Goal: Information Seeking & Learning: Learn about a topic

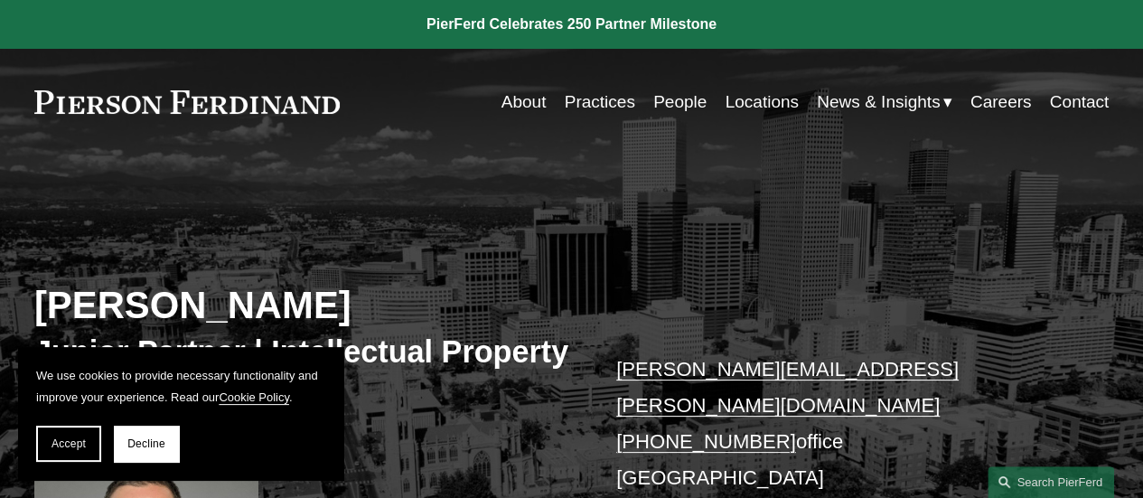
click at [87, 441] on button "Accept" at bounding box center [68, 444] width 65 height 36
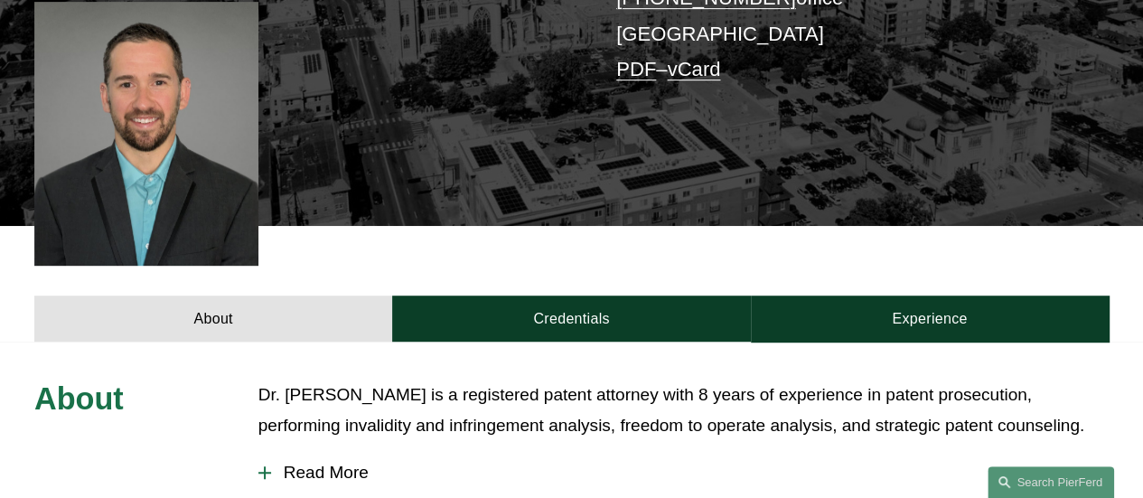
scroll to position [542, 0]
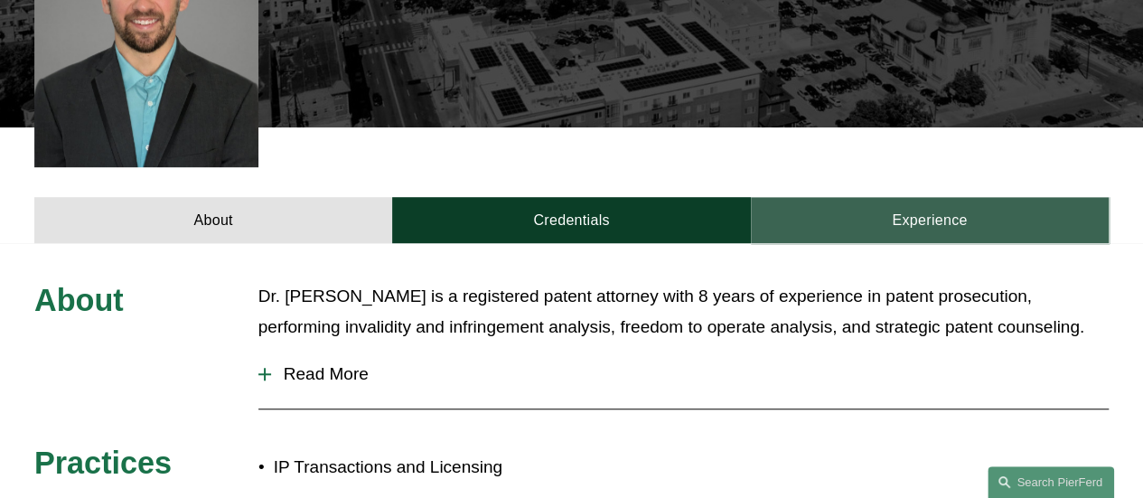
click at [917, 211] on link "Experience" at bounding box center [930, 220] width 358 height 46
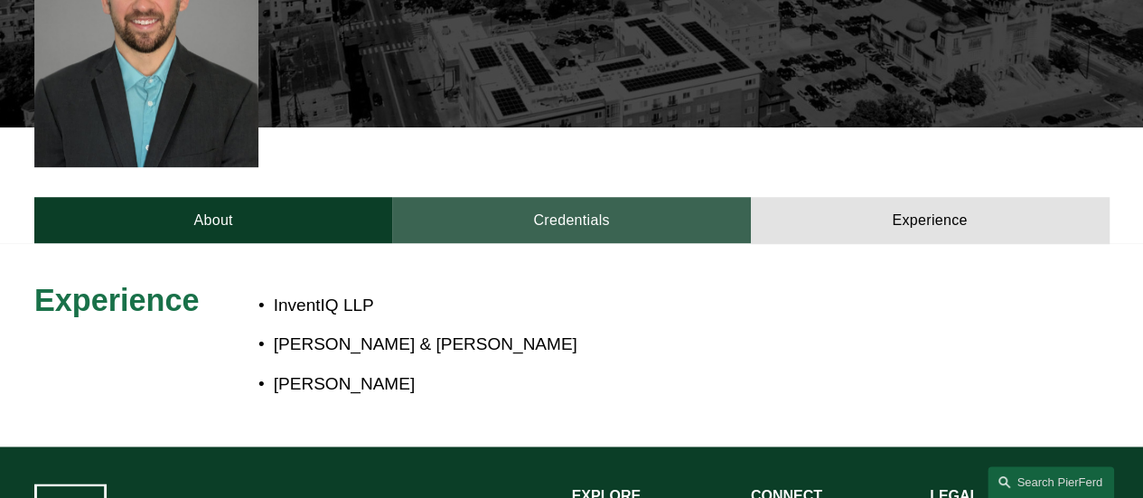
click at [505, 220] on link "Credentials" at bounding box center [571, 220] width 358 height 46
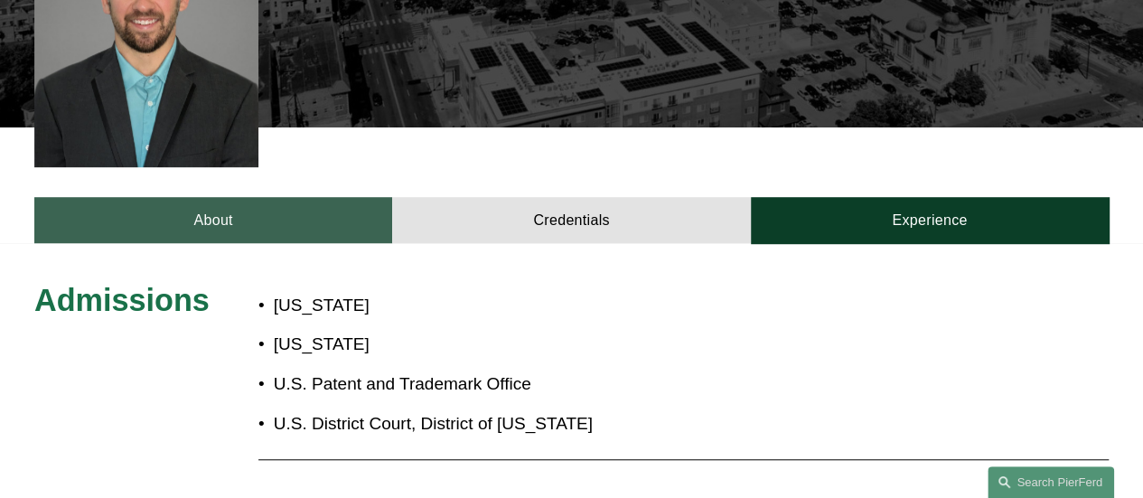
click at [305, 207] on link "About" at bounding box center [213, 220] width 358 height 46
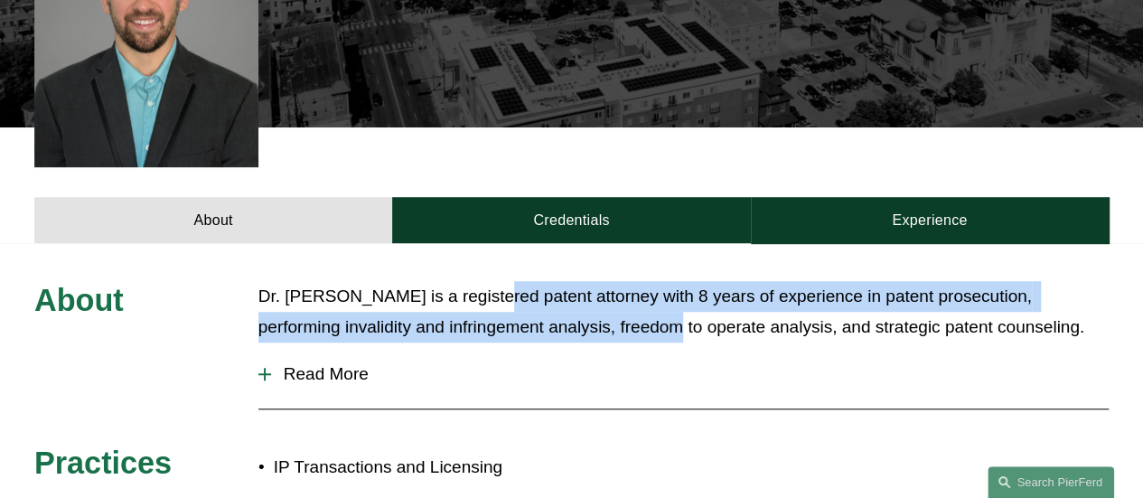
drag, startPoint x: 483, startPoint y: 294, endPoint x: 585, endPoint y: 325, distance: 106.9
click at [585, 325] on p "Dr. [PERSON_NAME] is a registered patent attorney with 8 years of experience in…" at bounding box center [684, 312] width 851 height 62
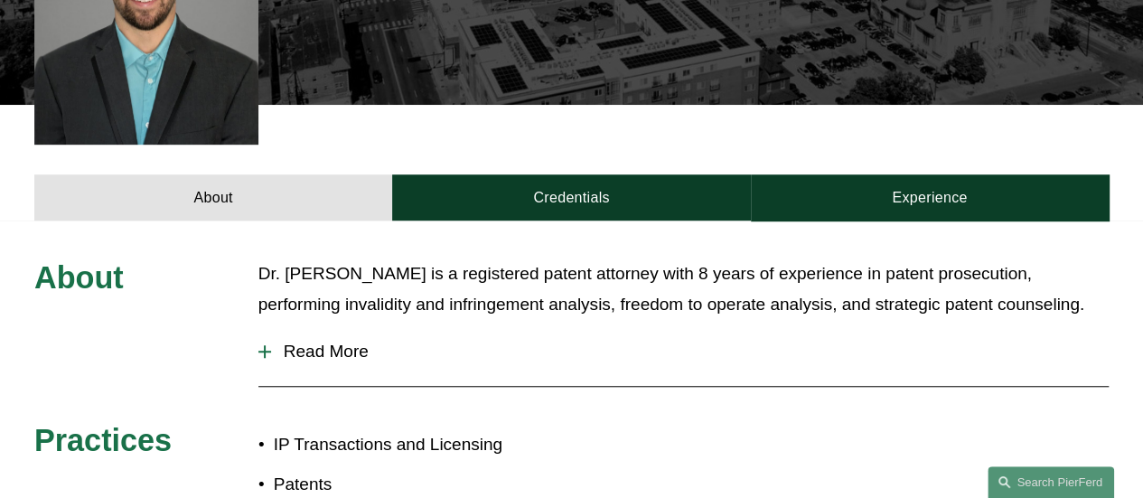
scroll to position [633, 0]
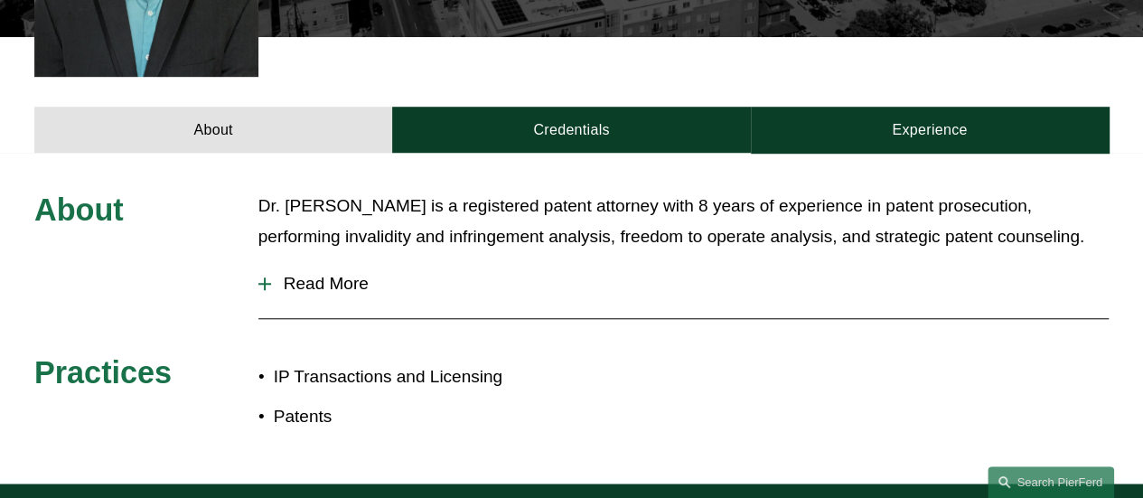
click at [353, 278] on span "Read More" at bounding box center [690, 284] width 838 height 20
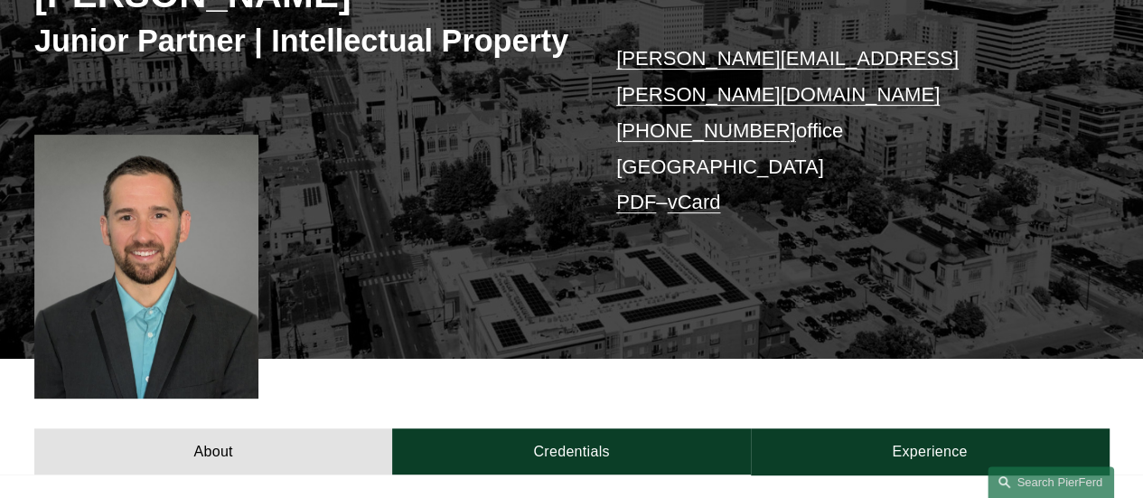
scroll to position [181, 0]
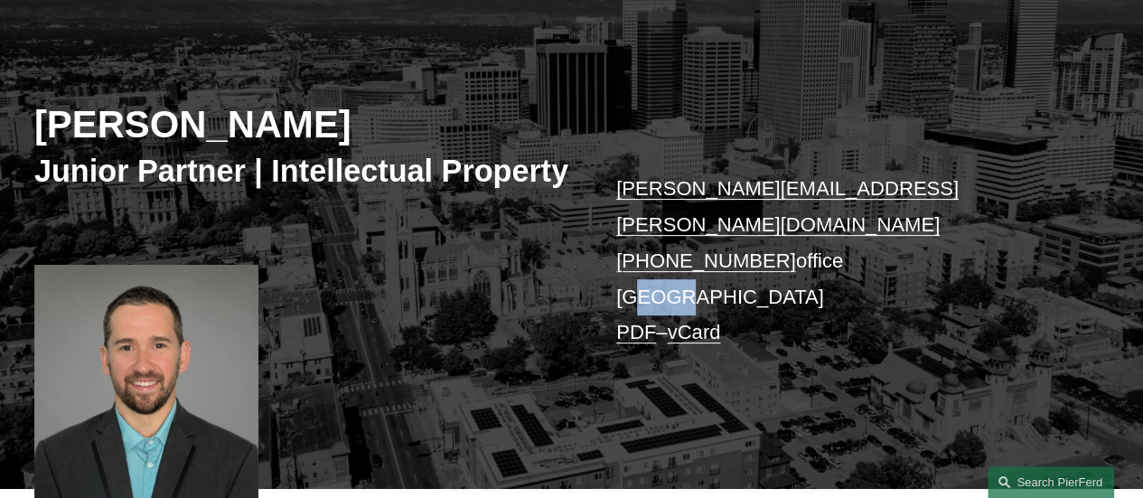
drag, startPoint x: 637, startPoint y: 279, endPoint x: 683, endPoint y: 279, distance: 46.1
click at [683, 279] on p "daniel.kennedy@pierferd.com +1.651.448.7213 office Denver PDF – vCard" at bounding box center [839, 261] width 447 height 180
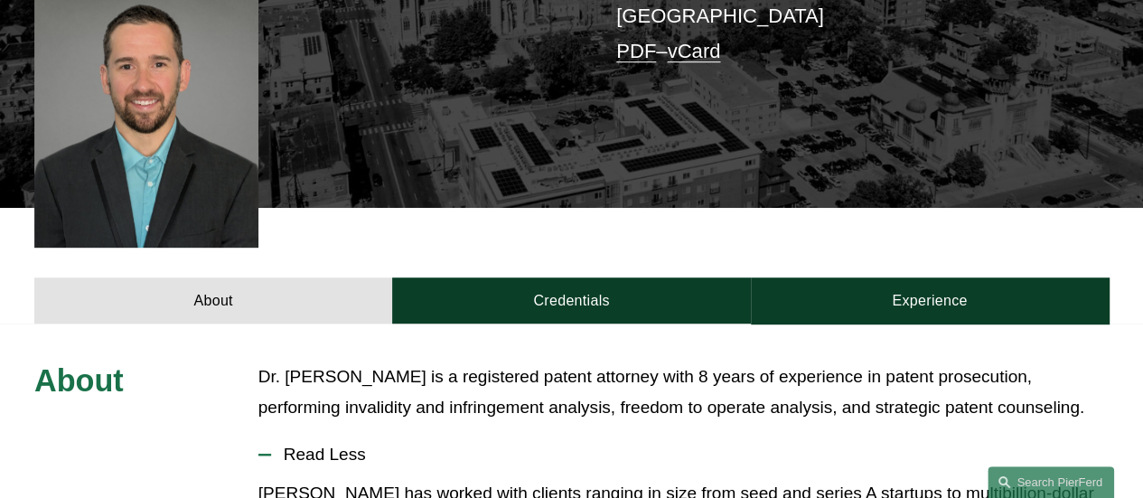
scroll to position [452, 0]
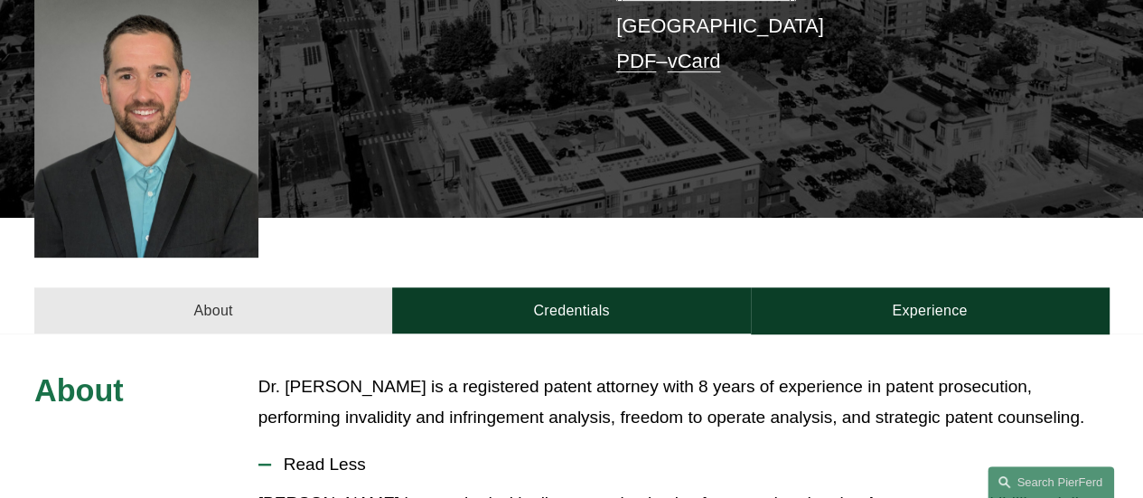
click at [251, 292] on link "About" at bounding box center [213, 310] width 358 height 46
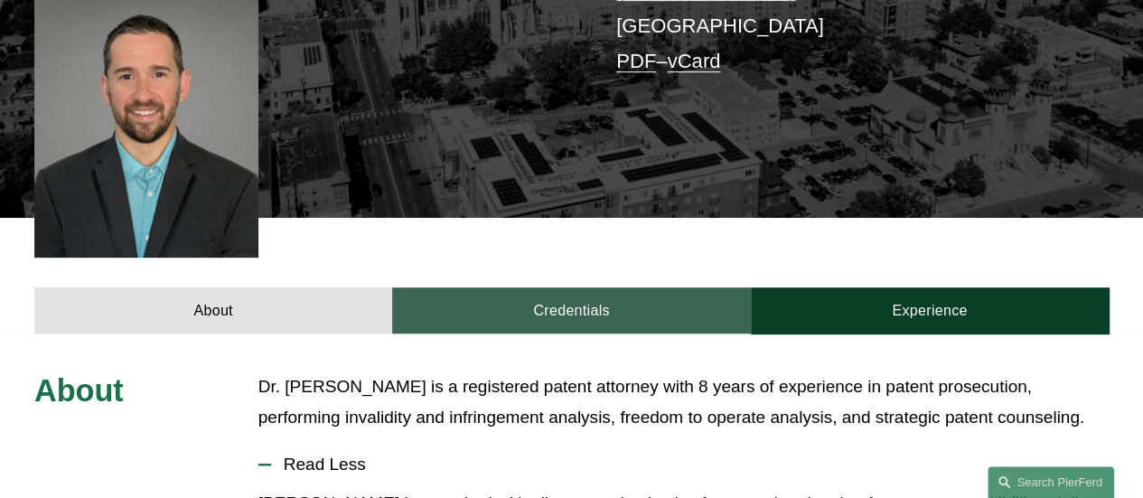
click at [613, 311] on link "Credentials" at bounding box center [571, 310] width 358 height 46
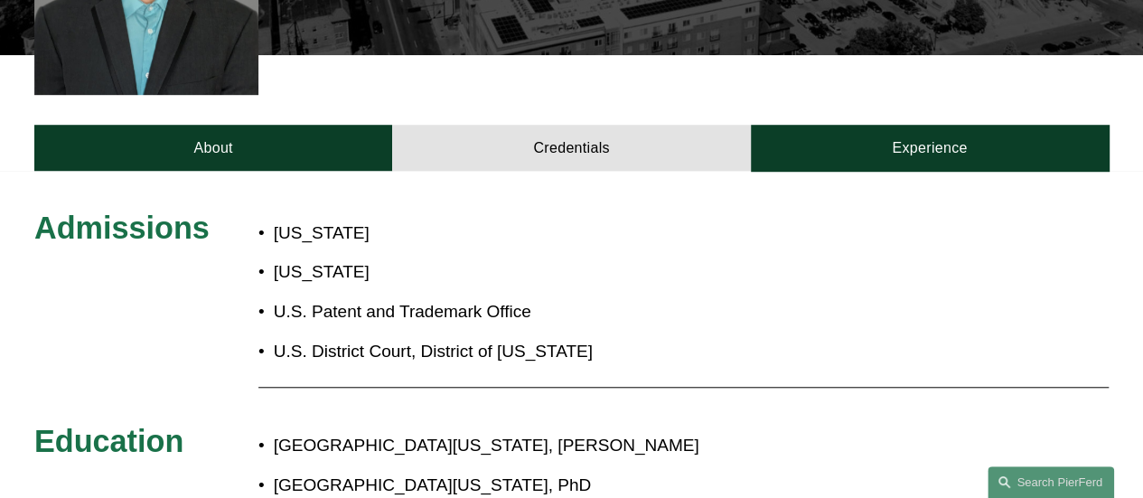
scroll to position [723, 0]
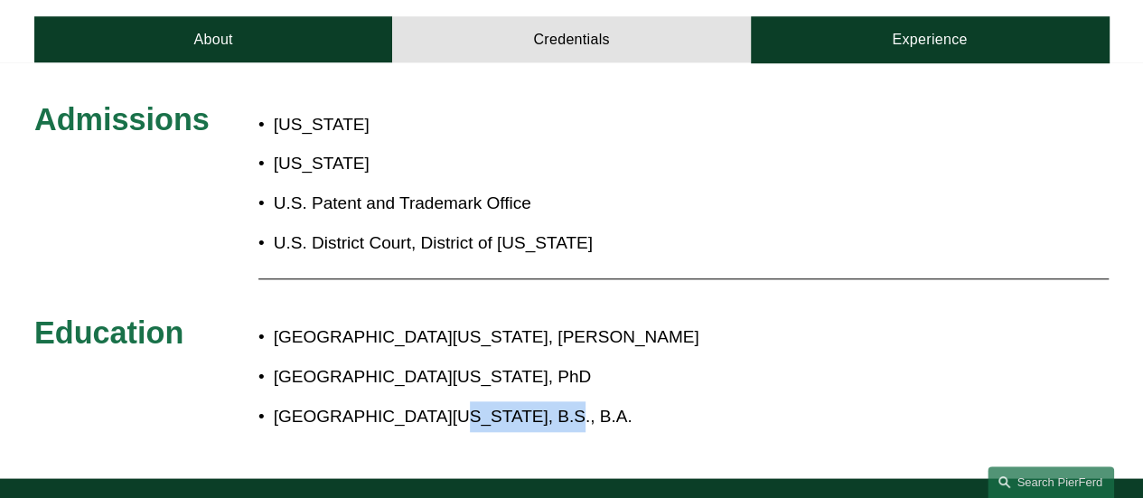
drag, startPoint x: 443, startPoint y: 417, endPoint x: 513, endPoint y: 415, distance: 70.5
click at [513, 415] on p "[GEOGRAPHIC_DATA][US_STATE], B.S., B.A." at bounding box center [624, 416] width 701 height 31
click at [516, 415] on p "[GEOGRAPHIC_DATA][US_STATE], B.S., B.A." at bounding box center [624, 416] width 701 height 31
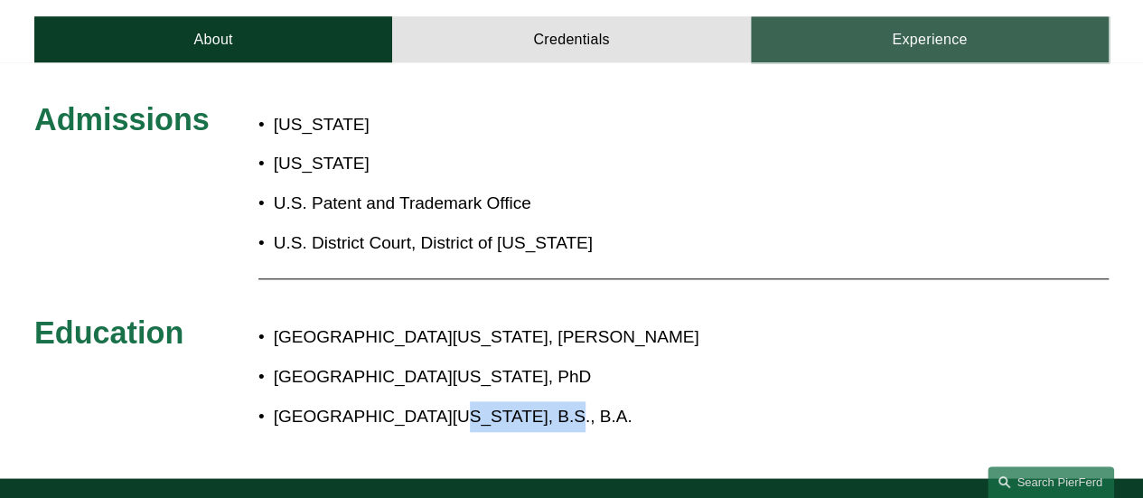
click at [923, 38] on link "Experience" at bounding box center [930, 39] width 358 height 46
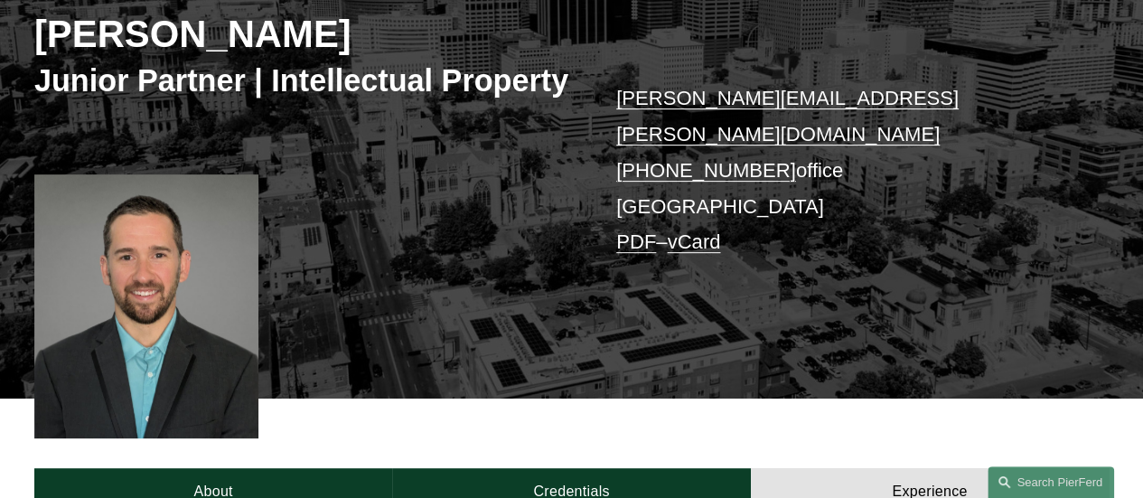
scroll to position [181, 0]
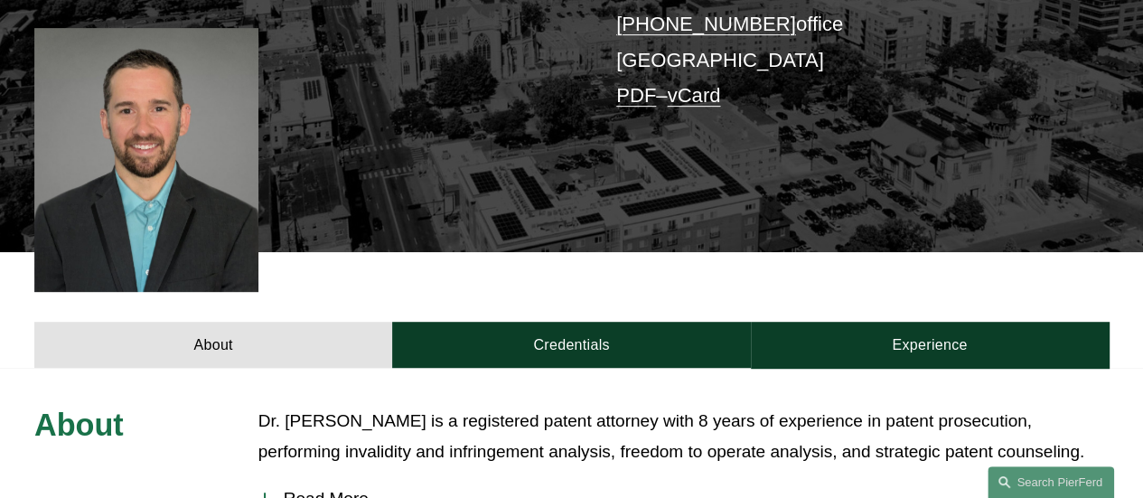
scroll to position [633, 0]
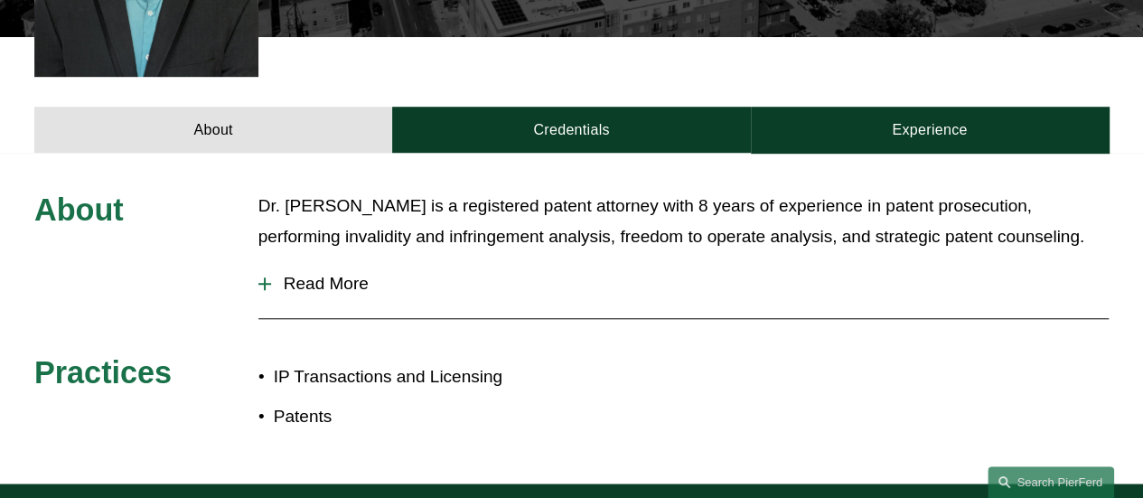
click at [349, 280] on span "Read More" at bounding box center [690, 284] width 838 height 20
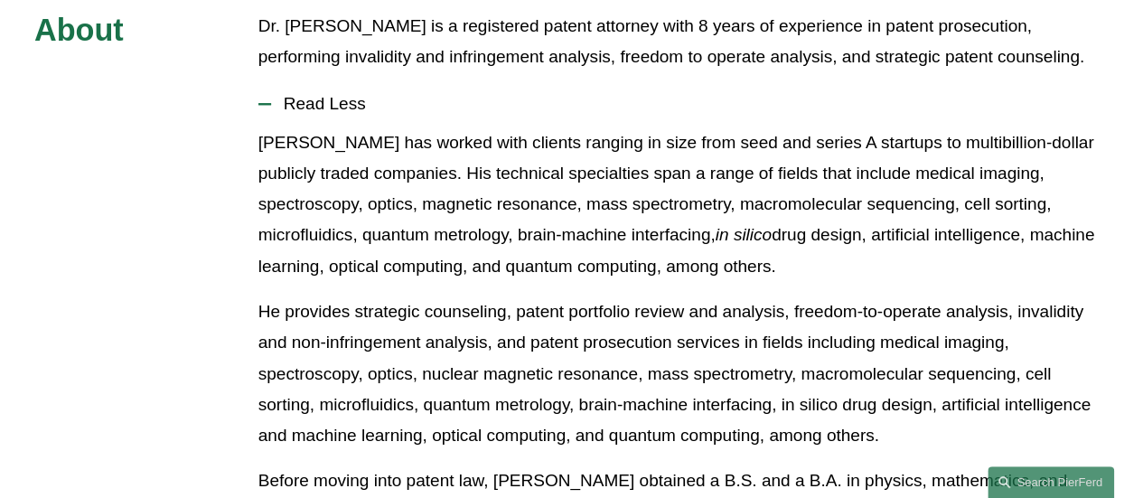
scroll to position [813, 0]
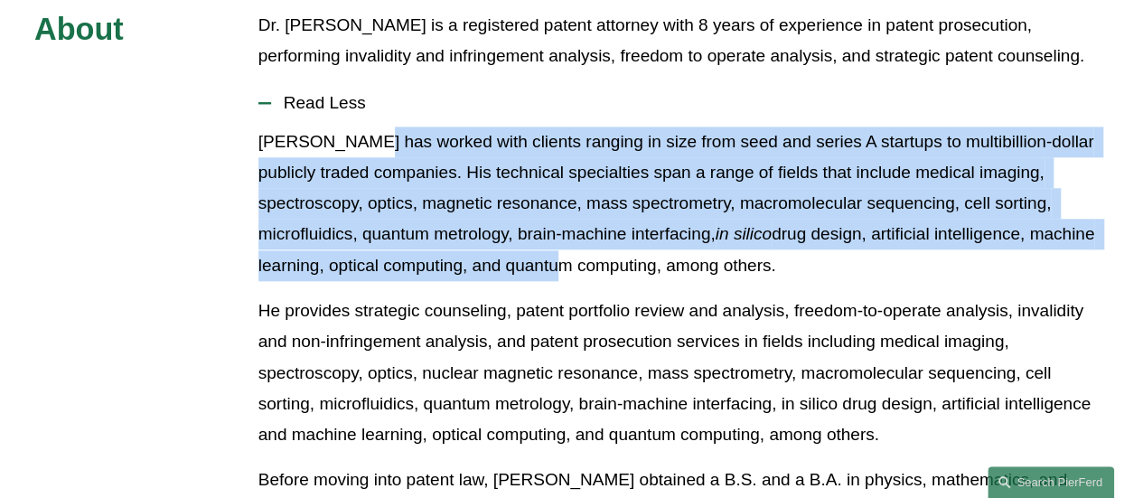
drag, startPoint x: 352, startPoint y: 141, endPoint x: 482, endPoint y: 251, distance: 170.6
click at [482, 251] on p "[PERSON_NAME] has worked with clients ranging in size from seed and series A st…" at bounding box center [684, 204] width 851 height 155
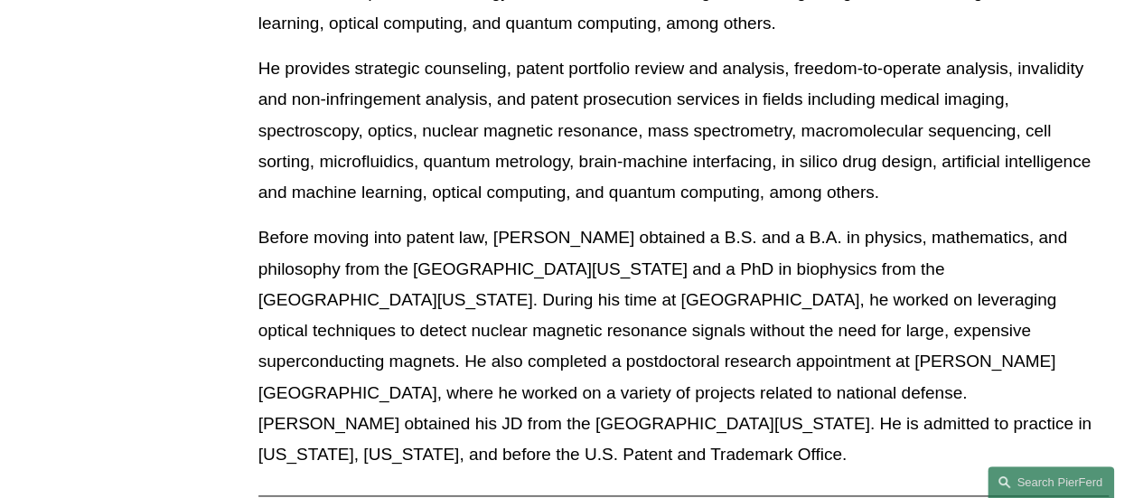
scroll to position [1085, 0]
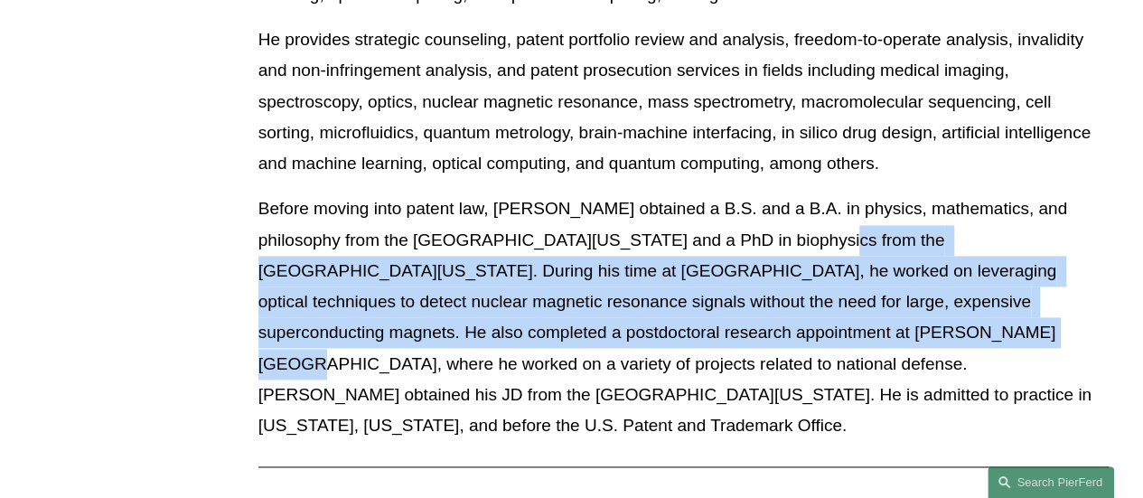
drag, startPoint x: 730, startPoint y: 234, endPoint x: 645, endPoint y: 330, distance: 128.1
click at [645, 330] on p "Before moving into patent law, [PERSON_NAME] obtained a B.S. and a B.A. in phys…" at bounding box center [684, 317] width 851 height 248
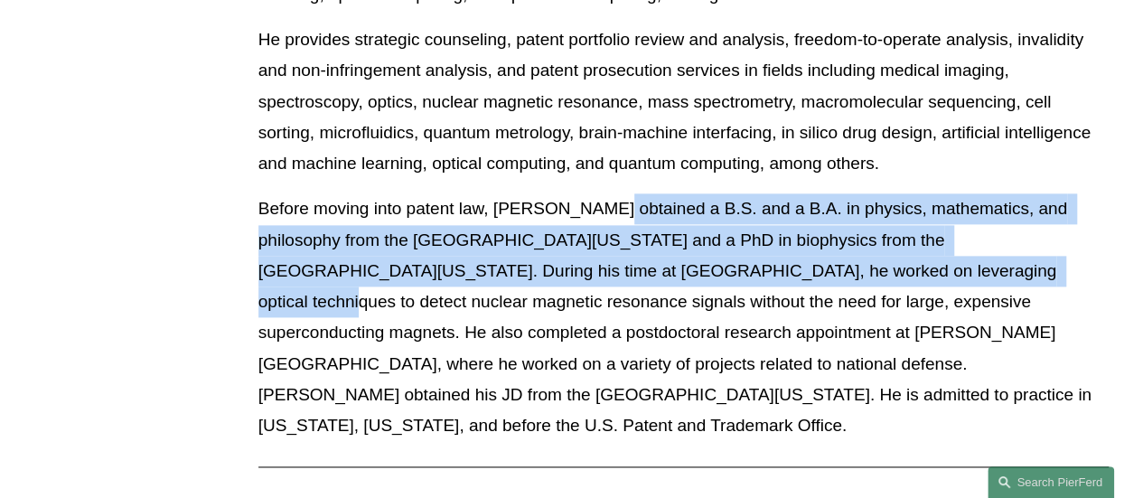
drag, startPoint x: 622, startPoint y: 225, endPoint x: 747, endPoint y: 259, distance: 129.4
click at [747, 259] on p "Before moving into patent law, [PERSON_NAME] obtained a B.S. and a B.A. in phys…" at bounding box center [684, 317] width 851 height 248
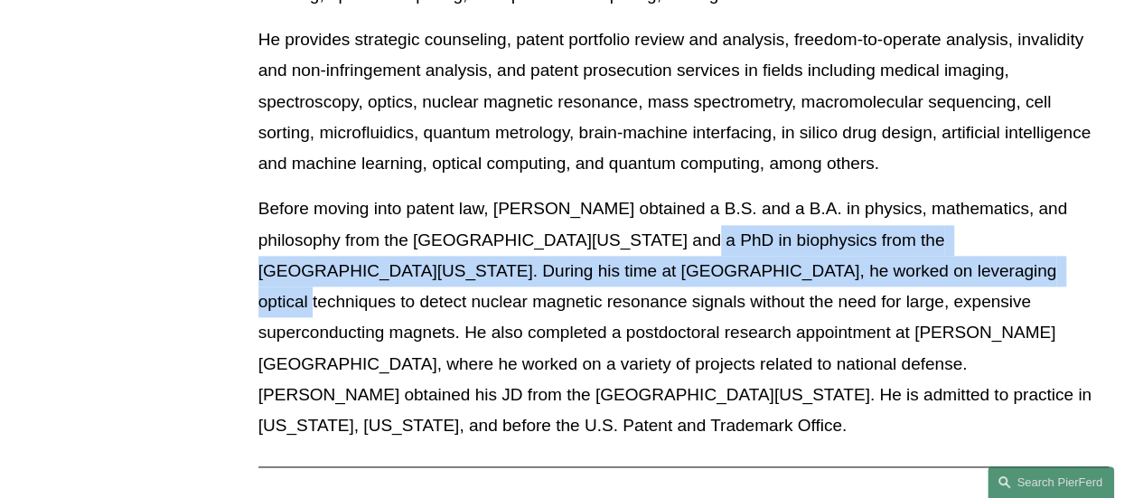
drag, startPoint x: 585, startPoint y: 240, endPoint x: 699, endPoint y: 282, distance: 121.6
click at [699, 282] on p "Before moving into patent law, [PERSON_NAME] obtained a B.S. and a B.A. in phys…" at bounding box center [684, 317] width 851 height 248
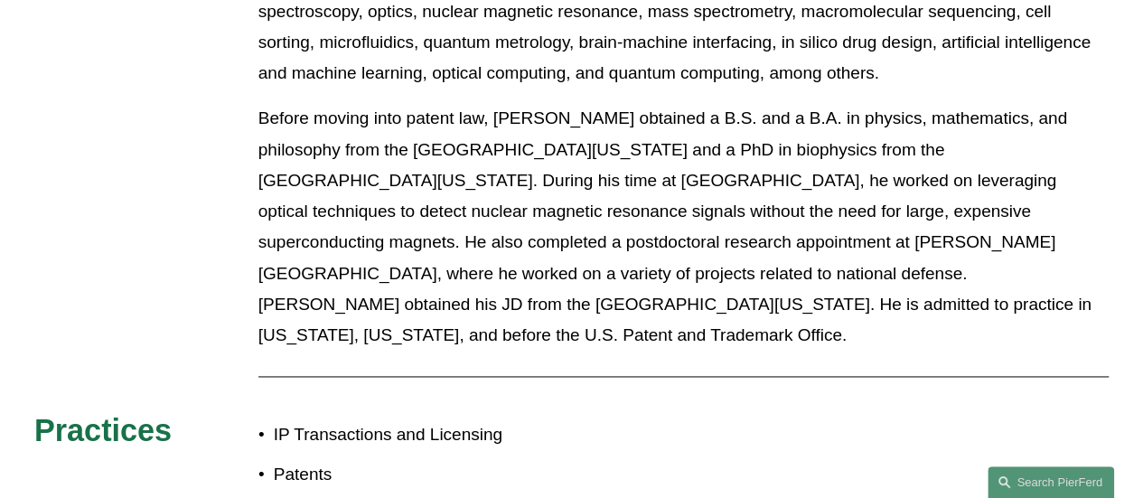
scroll to position [1265, 0]
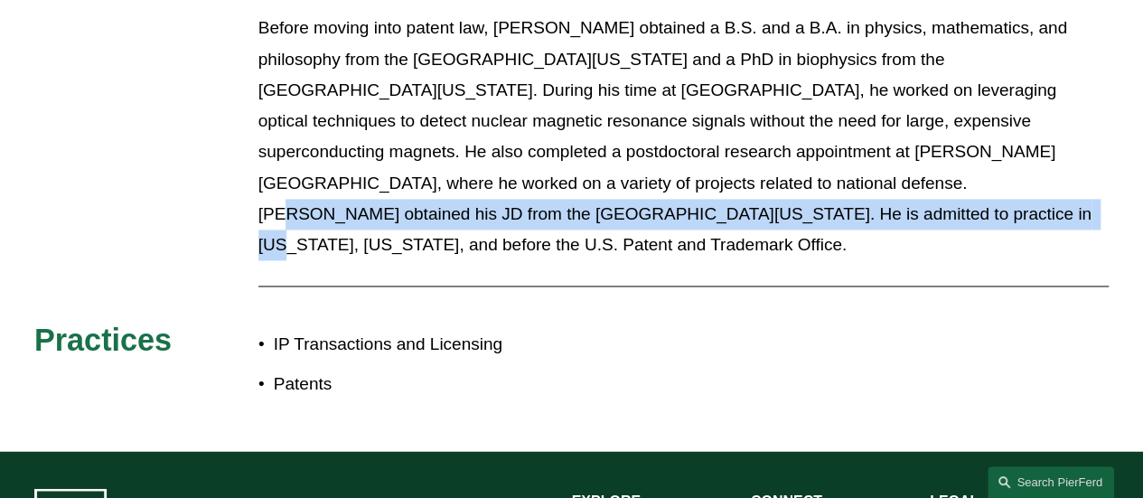
drag, startPoint x: 454, startPoint y: 185, endPoint x: 332, endPoint y: 228, distance: 129.2
click at [332, 228] on p "Before moving into patent law, [PERSON_NAME] obtained a B.S. and a B.A. in phys…" at bounding box center [684, 137] width 851 height 248
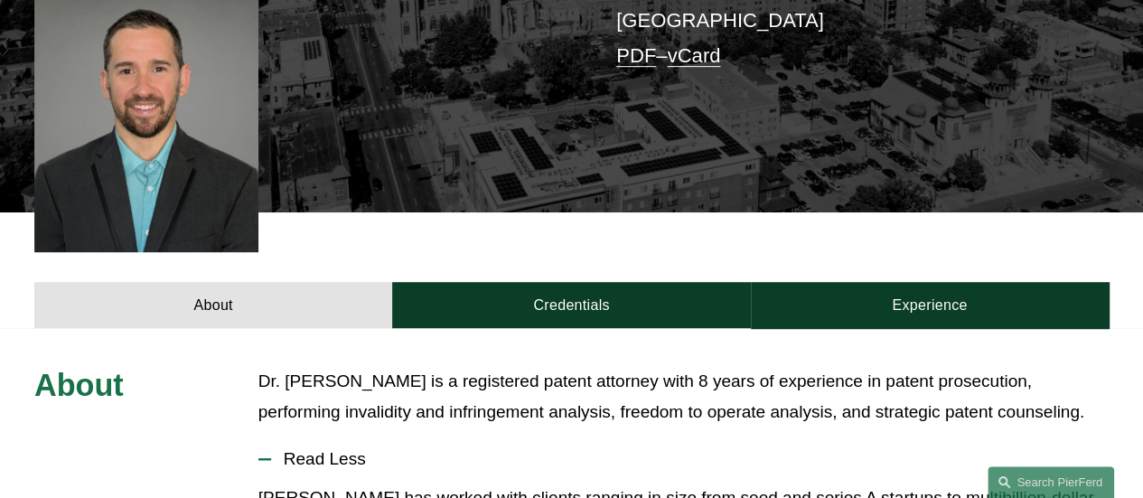
scroll to position [452, 0]
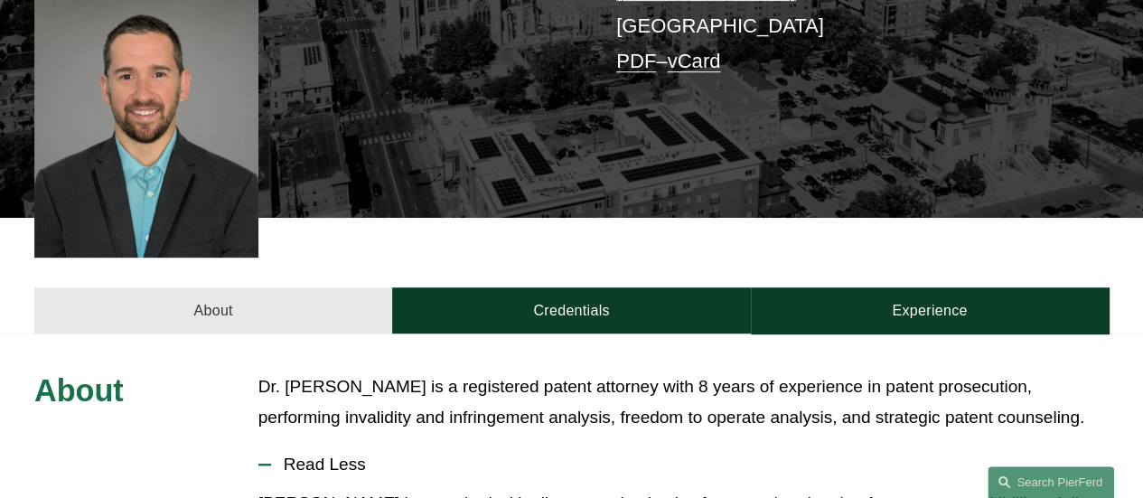
click at [275, 294] on link "About" at bounding box center [213, 310] width 358 height 46
click at [277, 318] on link "About" at bounding box center [213, 310] width 358 height 46
click at [213, 314] on link "About" at bounding box center [213, 310] width 358 height 46
click at [629, 50] on link "PDF" at bounding box center [636, 61] width 40 height 23
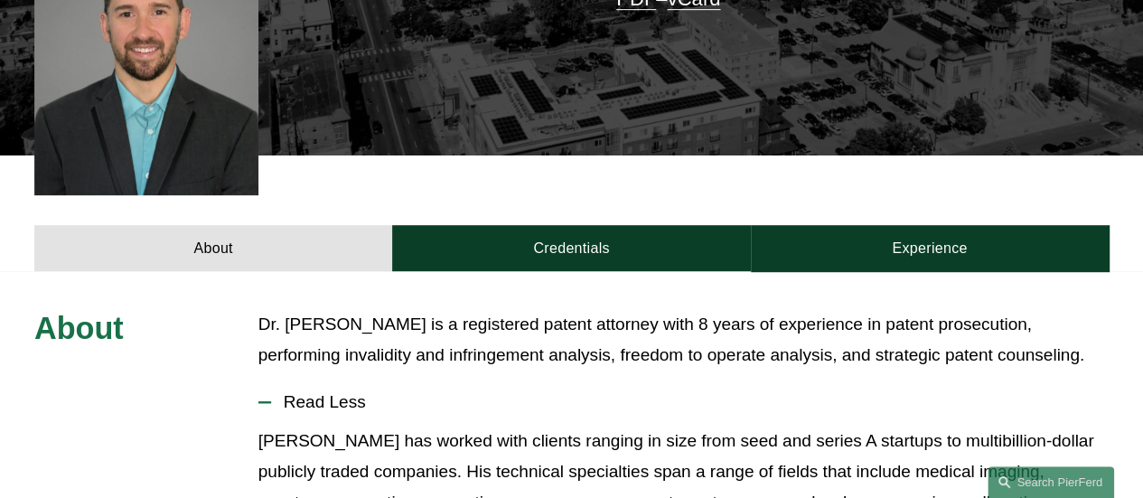
scroll to position [723, 0]
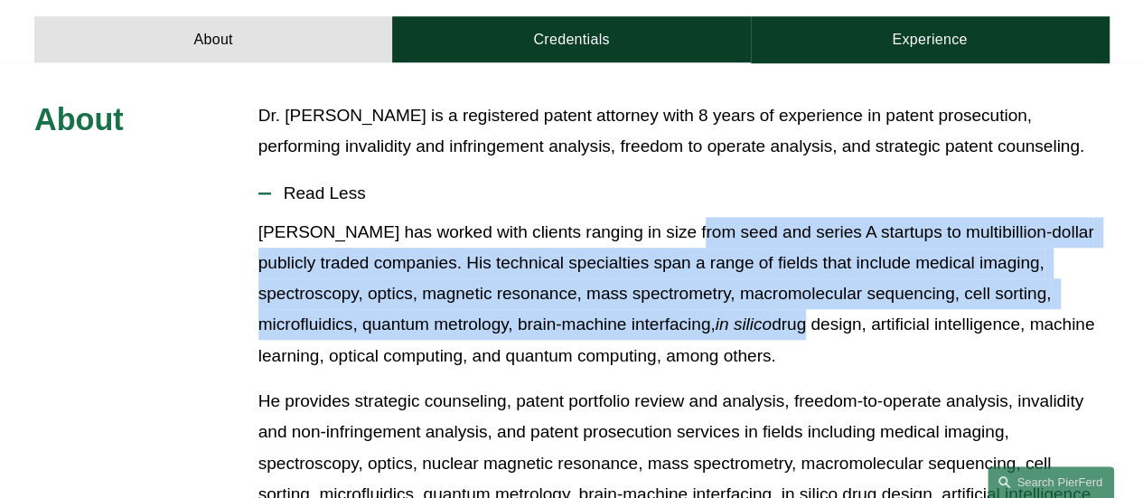
drag, startPoint x: 682, startPoint y: 230, endPoint x: 705, endPoint y: 310, distance: 82.9
click at [705, 310] on p "[PERSON_NAME] has worked with clients ranging in size from seed and series A st…" at bounding box center [684, 294] width 851 height 155
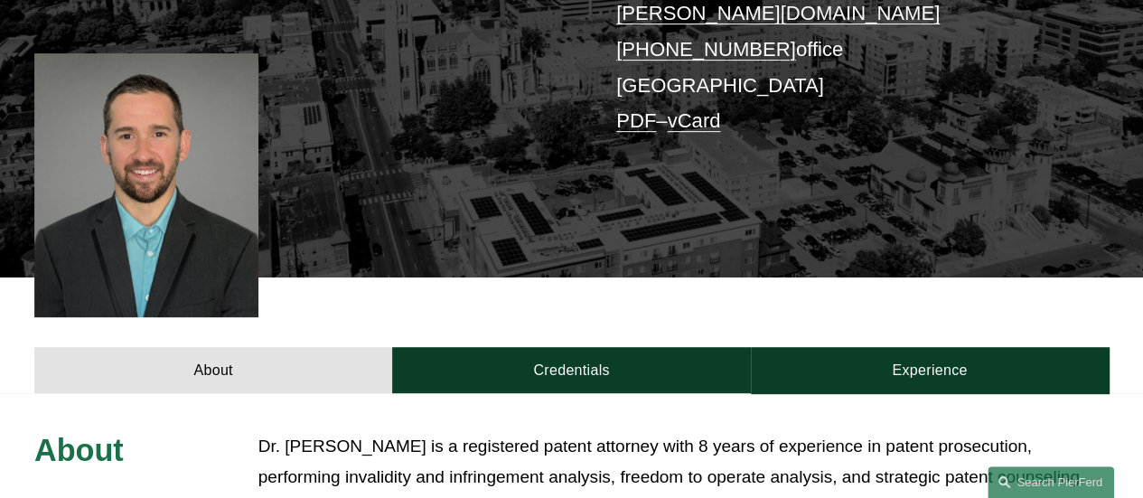
scroll to position [452, 0]
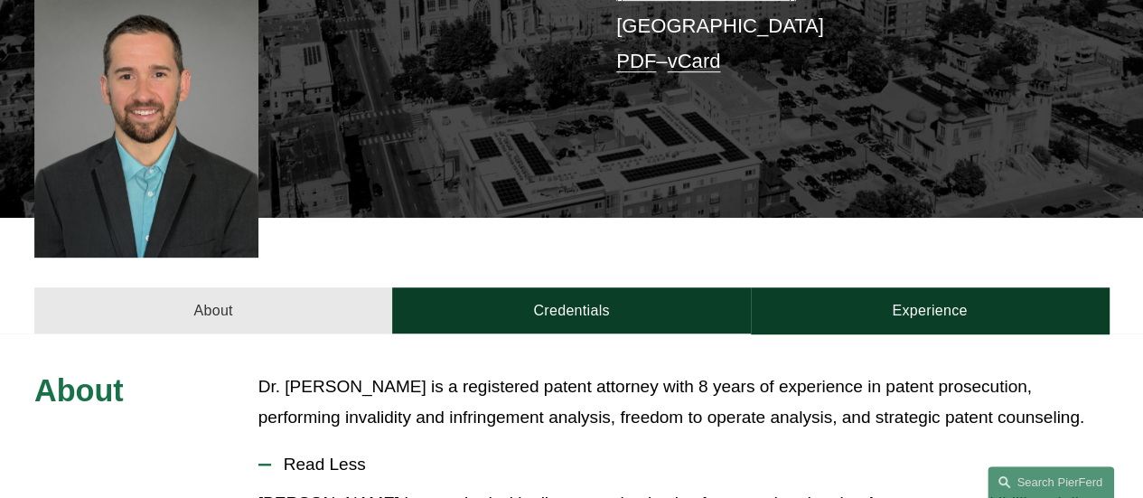
click at [286, 318] on link "About" at bounding box center [213, 310] width 358 height 46
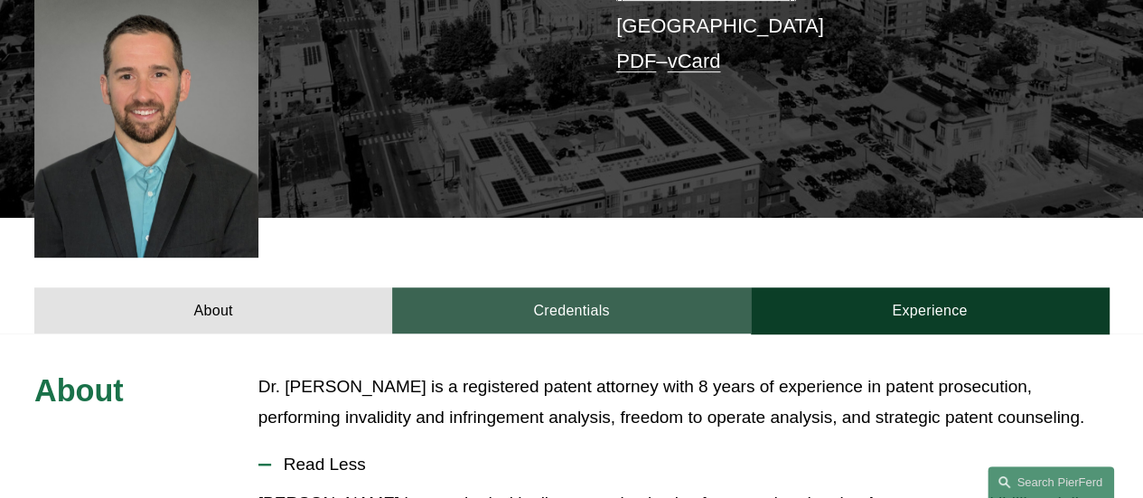
click at [596, 301] on link "Credentials" at bounding box center [571, 310] width 358 height 46
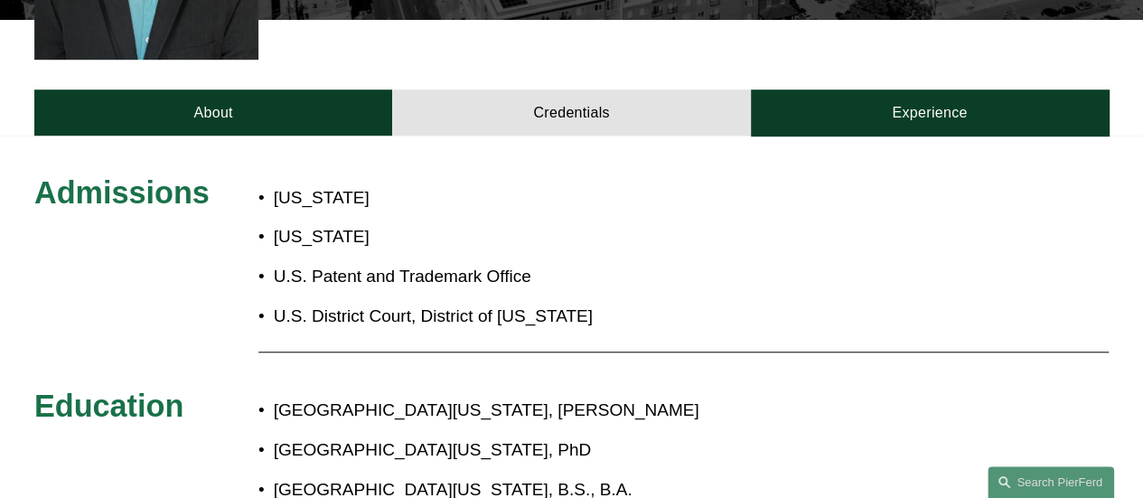
scroll to position [633, 0]
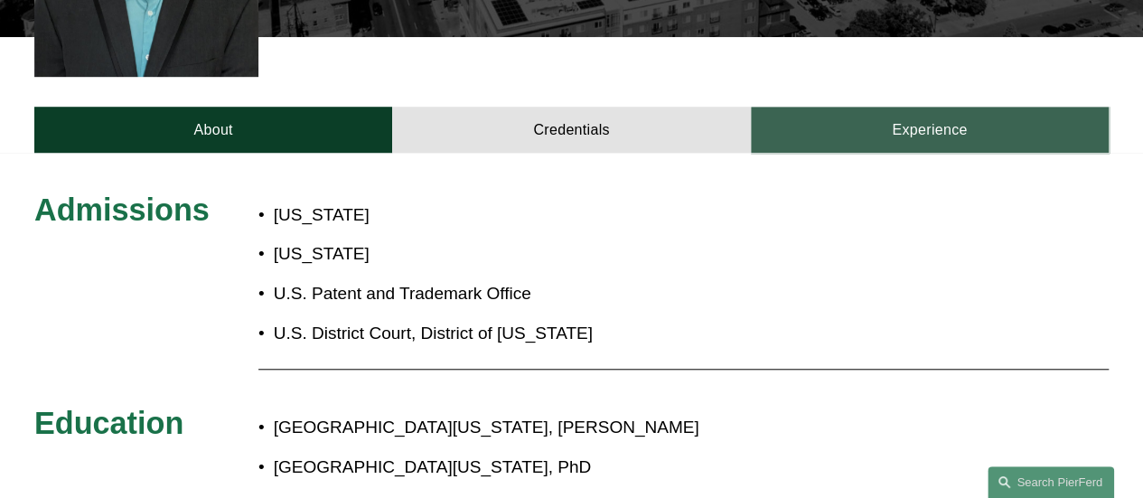
click at [877, 127] on link "Experience" at bounding box center [930, 130] width 358 height 46
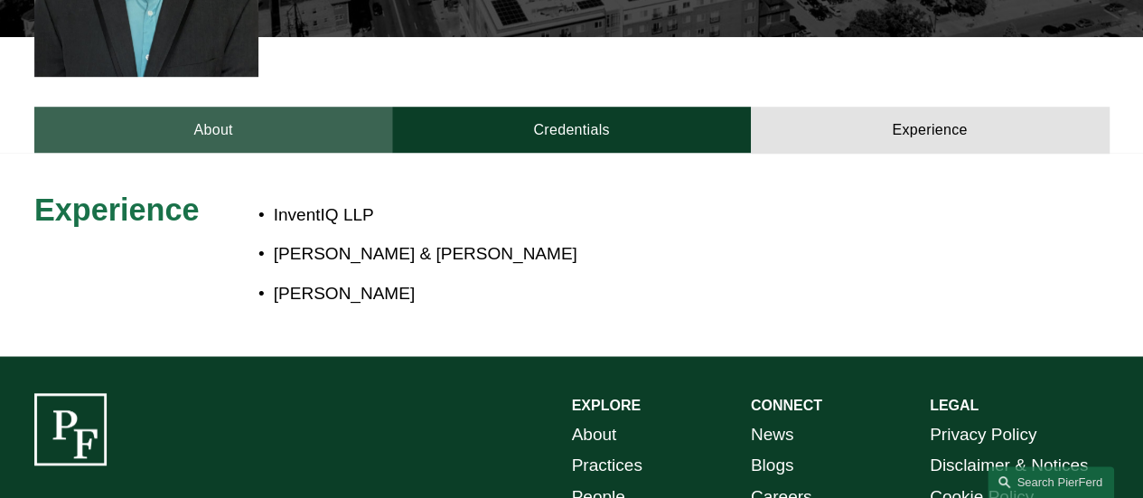
click at [199, 123] on link "About" at bounding box center [213, 130] width 358 height 46
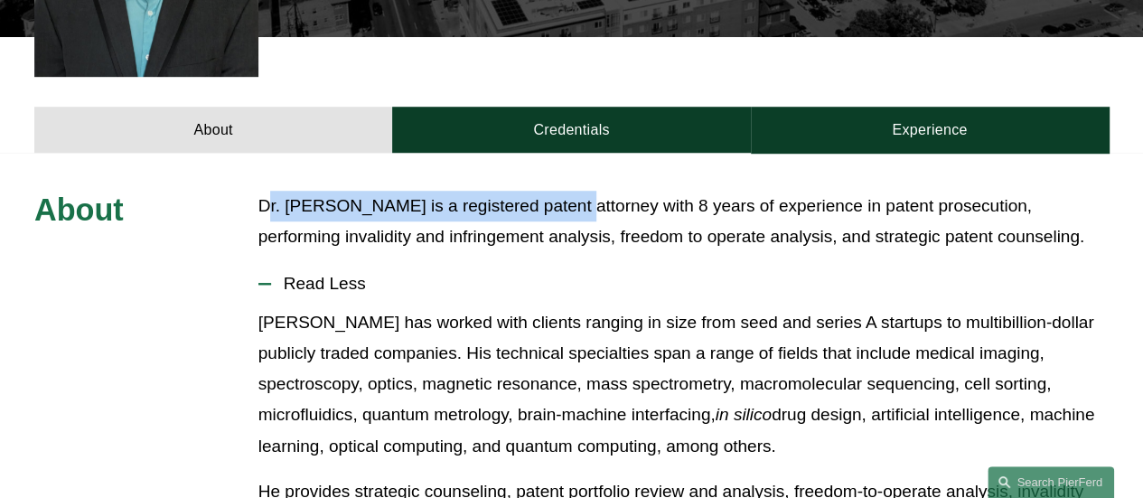
drag, startPoint x: 268, startPoint y: 200, endPoint x: 575, endPoint y: 205, distance: 307.4
click at [575, 205] on p "Dr. [PERSON_NAME] is a registered patent attorney with 8 years of experience in…" at bounding box center [684, 222] width 851 height 62
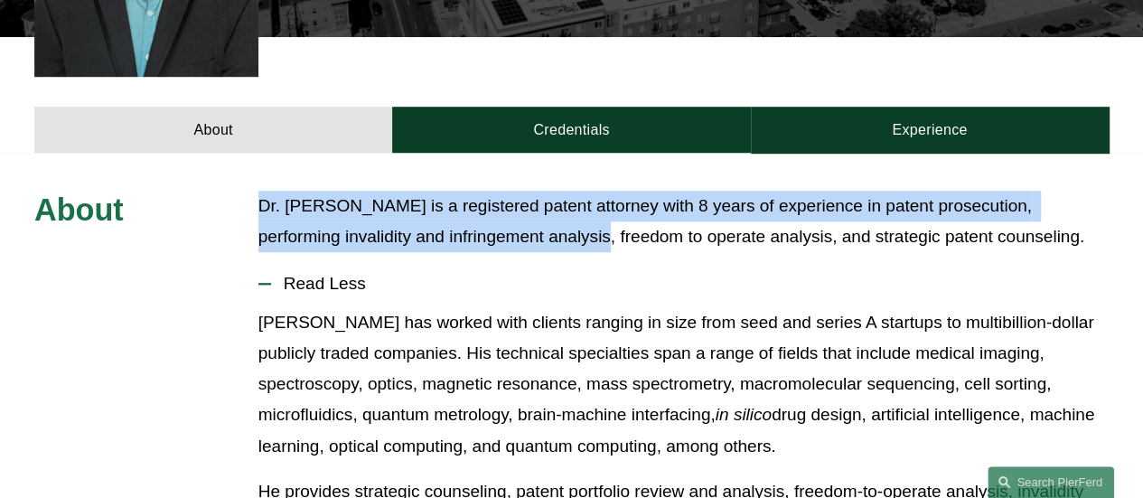
drag, startPoint x: 259, startPoint y: 202, endPoint x: 518, endPoint y: 219, distance: 259.1
click at [518, 219] on p "Dr. [PERSON_NAME] is a registered patent attorney with 8 years of experience in…" at bounding box center [684, 222] width 851 height 62
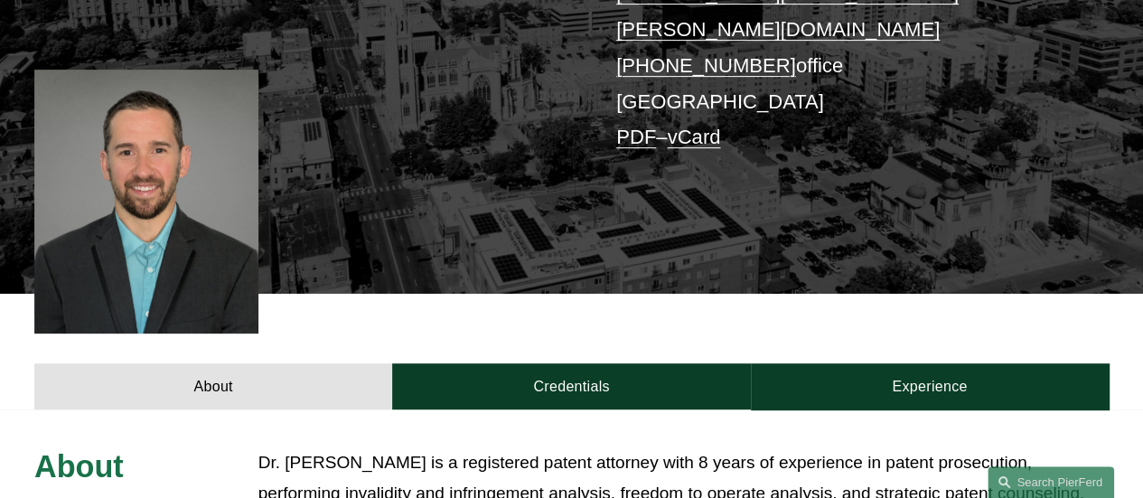
scroll to position [542, 0]
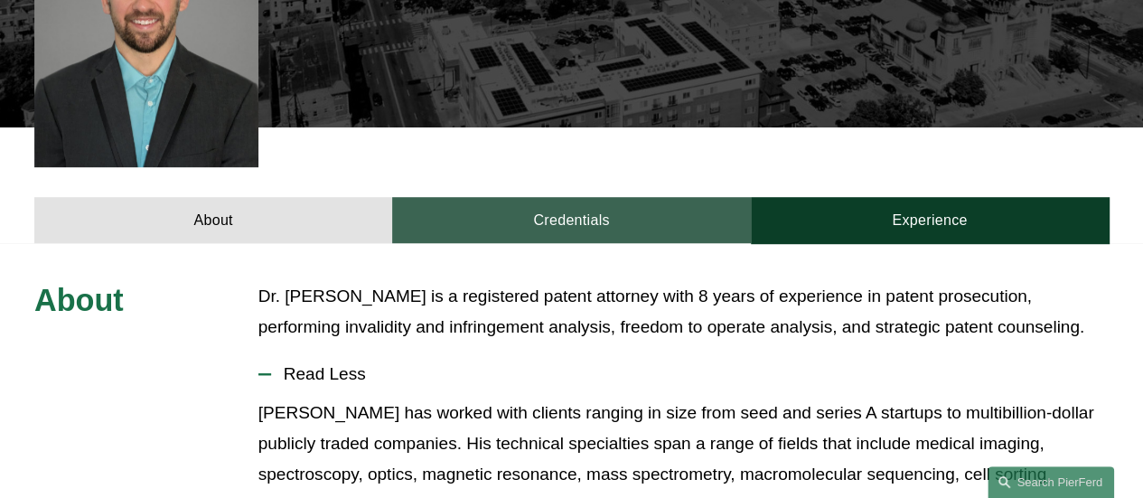
click at [544, 221] on link "Credentials" at bounding box center [571, 220] width 358 height 46
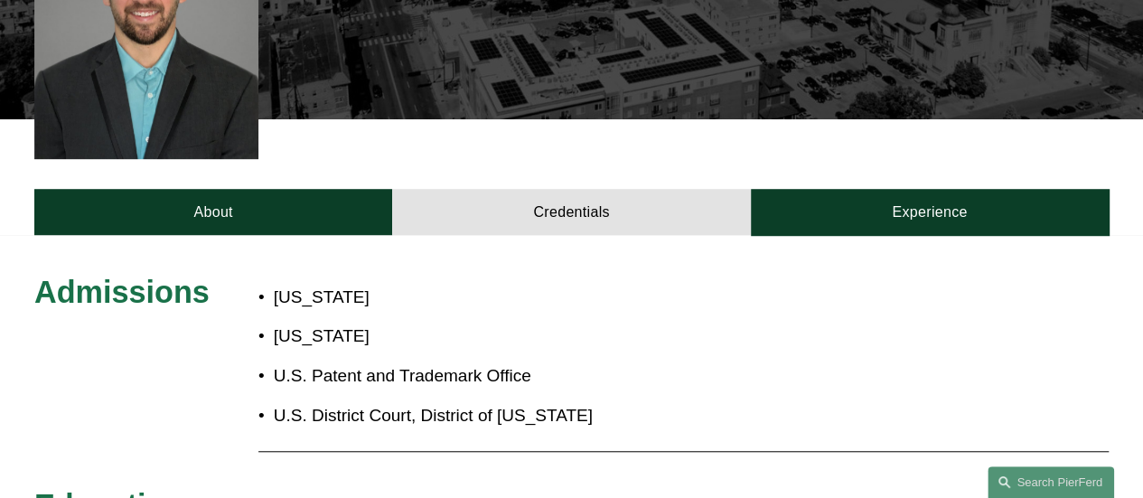
scroll to position [448, 0]
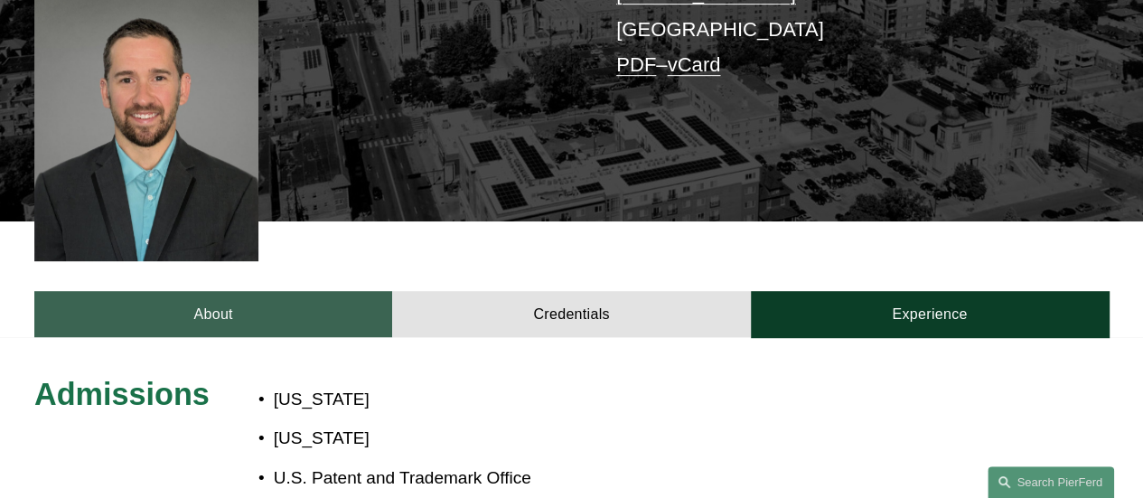
click at [323, 305] on link "About" at bounding box center [213, 314] width 358 height 46
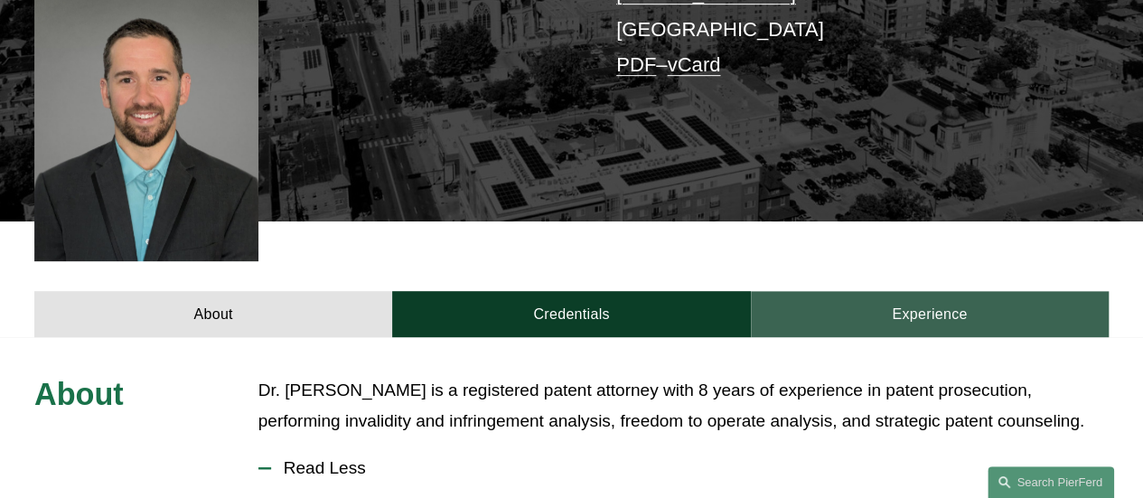
click at [931, 319] on link "Experience" at bounding box center [930, 314] width 358 height 46
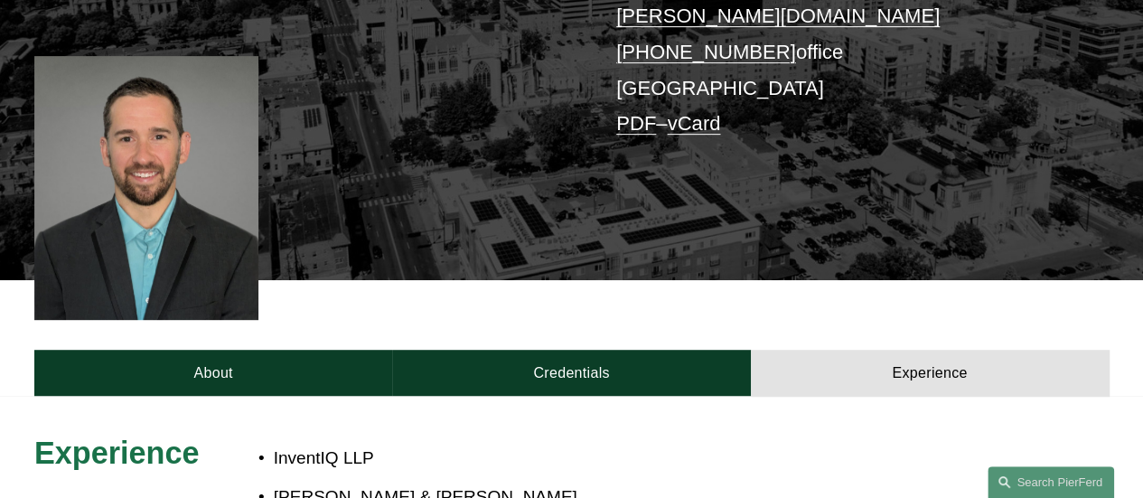
scroll to position [324, 0]
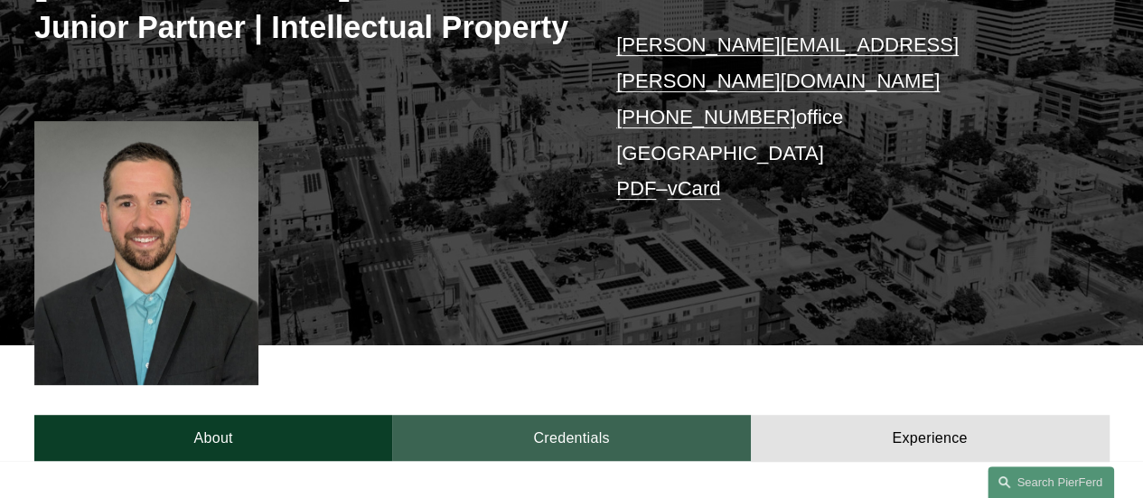
click at [575, 440] on link "Credentials" at bounding box center [571, 438] width 358 height 46
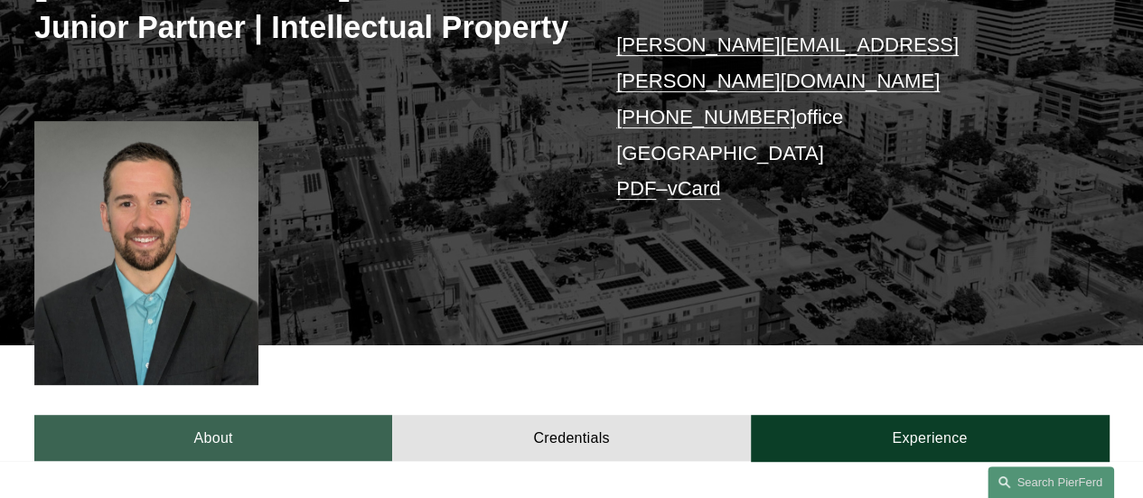
click at [226, 428] on link "About" at bounding box center [213, 438] width 358 height 46
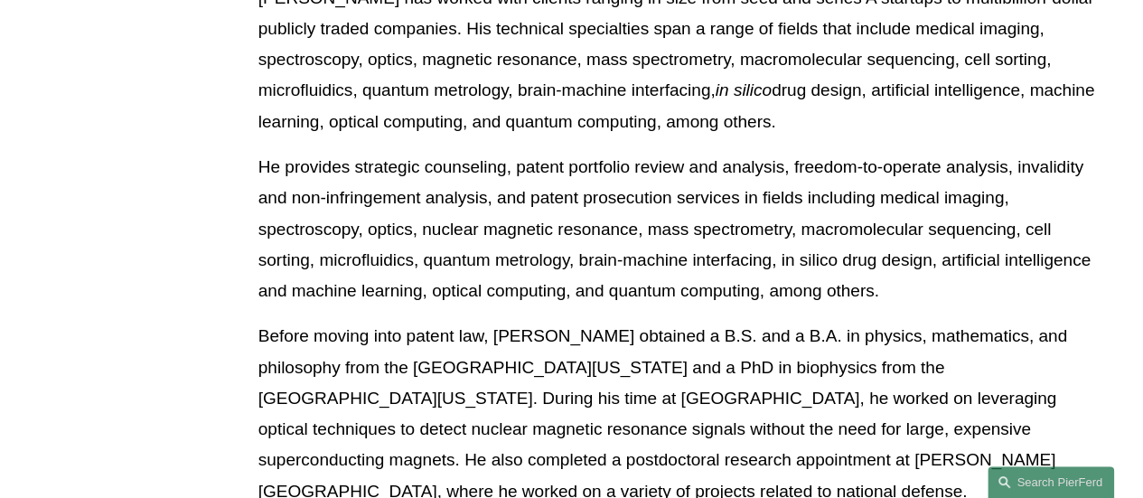
scroll to position [1048, 0]
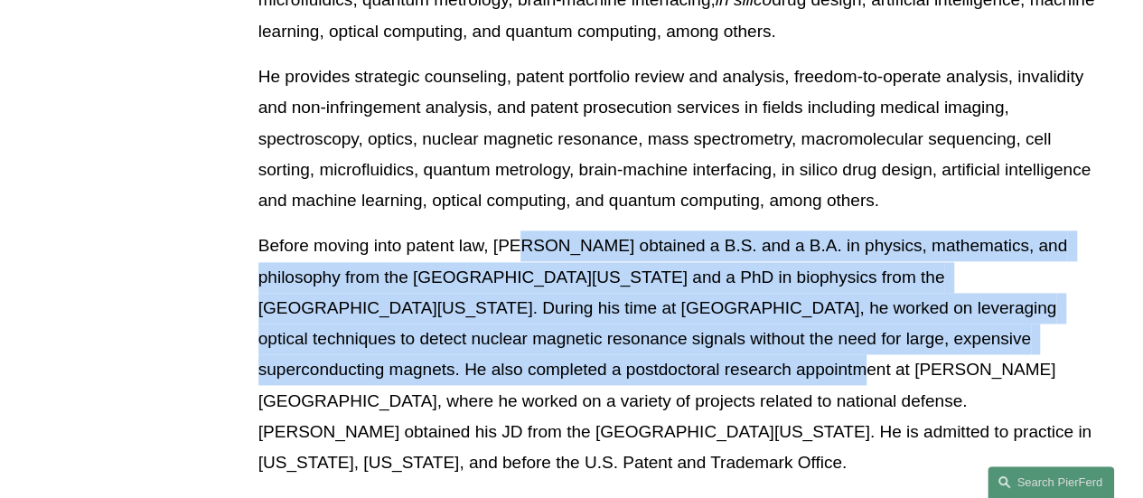
drag, startPoint x: 435, startPoint y: 366, endPoint x: 523, endPoint y: 258, distance: 140.0
click at [523, 258] on p "Before moving into patent law, [PERSON_NAME] obtained a B.S. and a B.A. in phys…" at bounding box center [684, 354] width 851 height 248
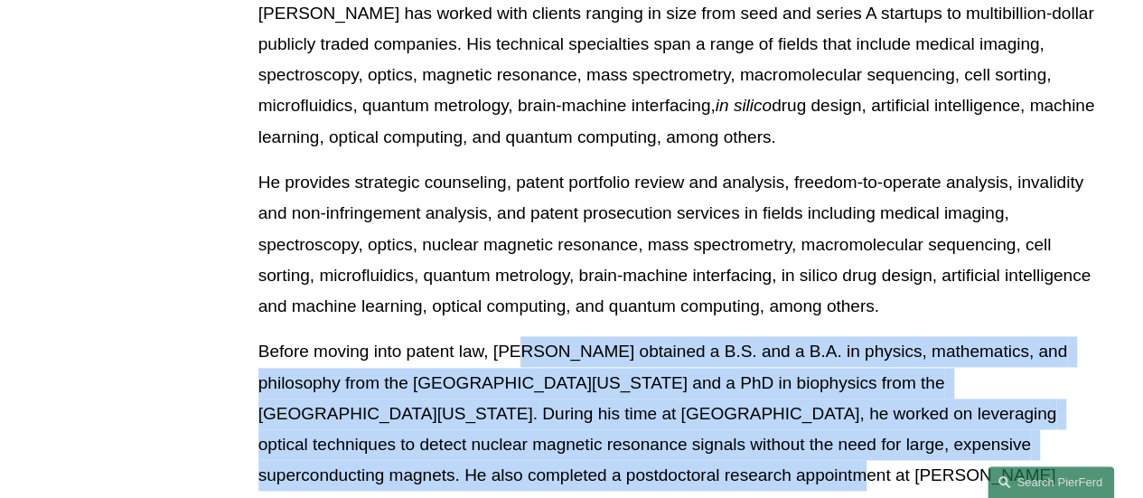
scroll to position [776, 0]
